Goal: Task Accomplishment & Management: Manage account settings

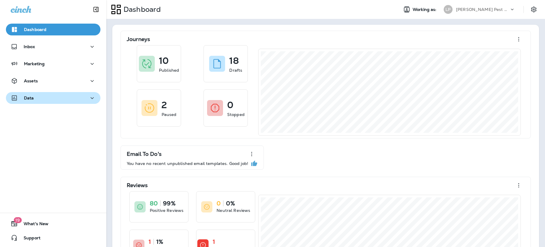
click at [31, 100] on p "Data" at bounding box center [29, 98] width 10 height 5
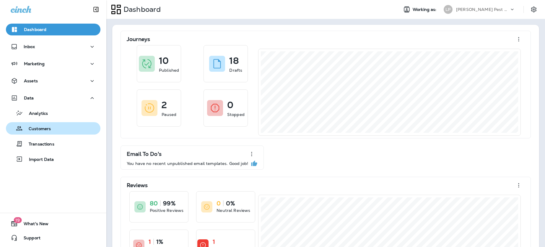
click at [46, 127] on p "Customers" at bounding box center [37, 130] width 28 height 6
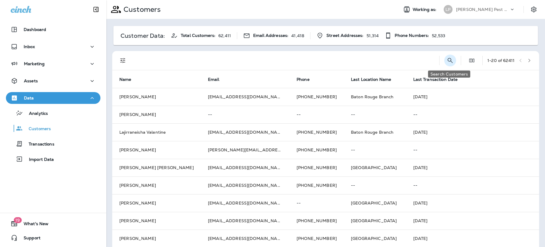
click at [447, 63] on icon "Search Customers" at bounding box center [450, 60] width 7 height 7
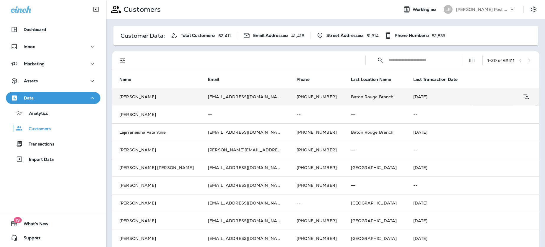
click at [173, 103] on td "[PERSON_NAME]" at bounding box center [156, 97] width 89 height 18
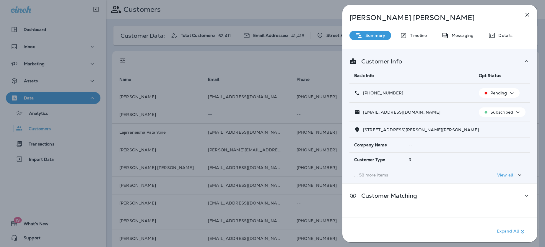
click at [488, 75] on span "Opt Status" at bounding box center [490, 75] width 22 height 5
click at [505, 93] on p "Pending" at bounding box center [499, 93] width 17 height 5
click at [494, 72] on th "Opt Status" at bounding box center [502, 76] width 56 height 16
click at [456, 86] on td "[PHONE_NUMBER]" at bounding box center [412, 93] width 125 height 19
click at [495, 70] on th "Opt Status" at bounding box center [502, 76] width 56 height 16
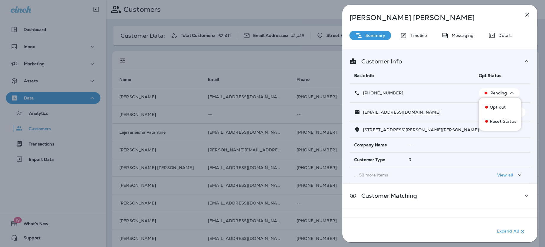
click at [494, 77] on span "Opt Status" at bounding box center [490, 75] width 22 height 5
drag, startPoint x: 455, startPoint y: 79, endPoint x: 449, endPoint y: 78, distance: 5.7
click at [454, 79] on th "Basic Info" at bounding box center [412, 76] width 125 height 16
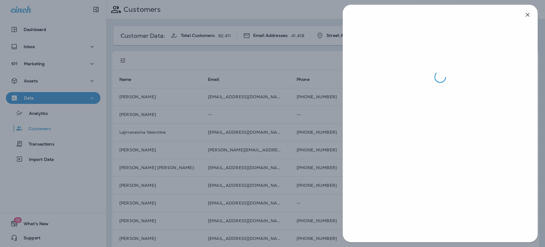
click at [296, 57] on div at bounding box center [272, 123] width 545 height 247
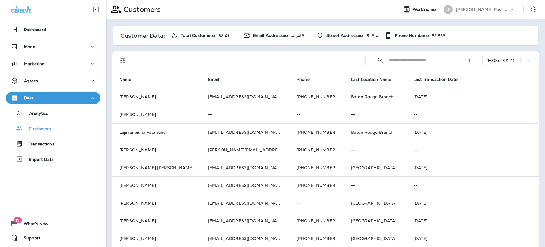
click at [397, 61] on input "text" at bounding box center [419, 60] width 61 height 16
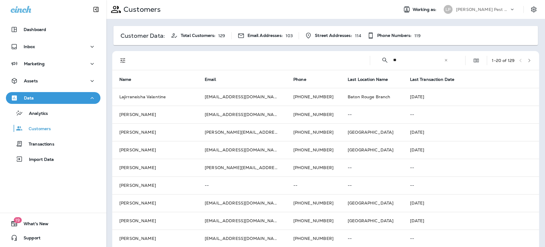
type input "*"
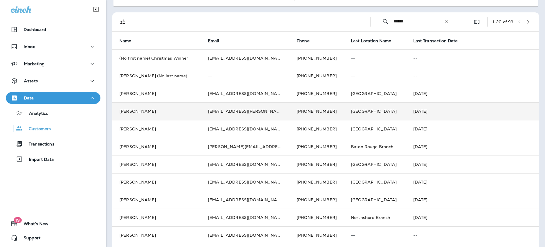
scroll to position [39, 0]
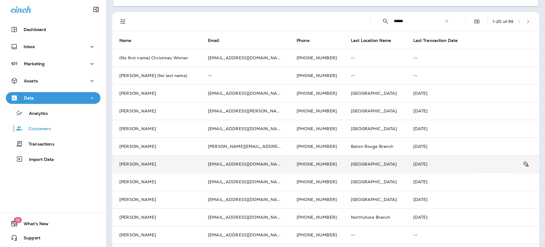
type input "******"
click at [182, 160] on td "[PERSON_NAME]" at bounding box center [156, 165] width 89 height 18
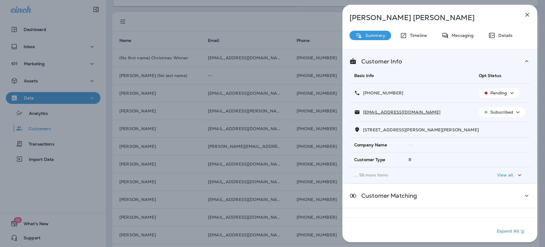
click at [512, 174] on p "View all" at bounding box center [506, 175] width 16 height 5
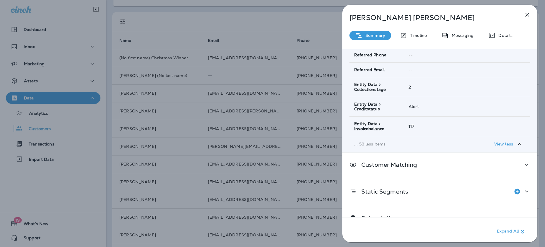
scroll to position [989, 0]
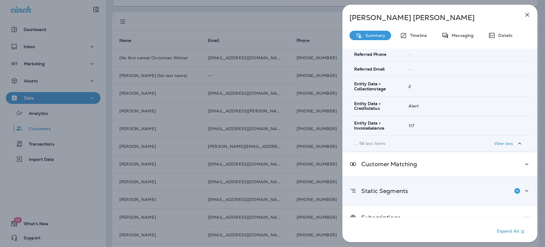
click at [427, 185] on div "Static Segments" at bounding box center [440, 191] width 181 height 12
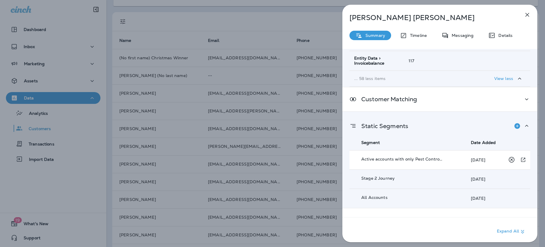
scroll to position [1065, 0]
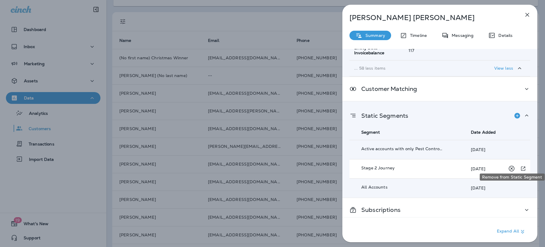
click at [510, 165] on icon "Remove from Static Segment" at bounding box center [511, 168] width 7 height 7
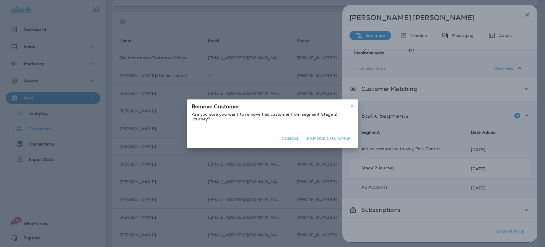
click at [346, 135] on button "Remove Customer" at bounding box center [329, 138] width 49 height 9
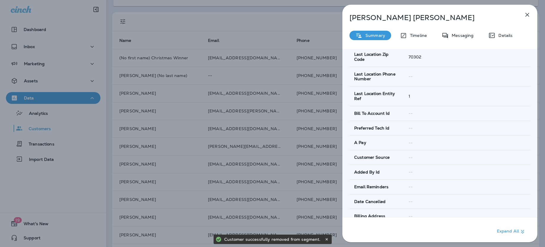
scroll to position [0, 0]
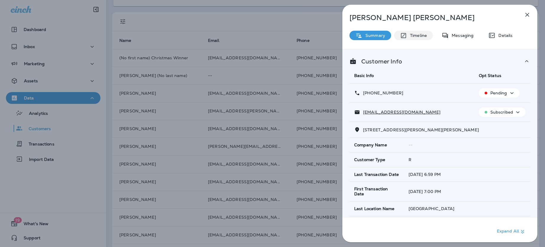
click at [423, 36] on p "Timeline" at bounding box center [417, 35] width 20 height 5
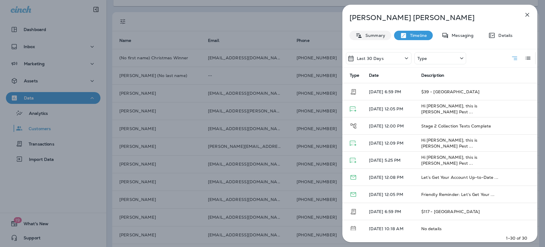
click at [378, 36] on p "Summary" at bounding box center [374, 35] width 23 height 5
